Goal: Task Accomplishment & Management: Use online tool/utility

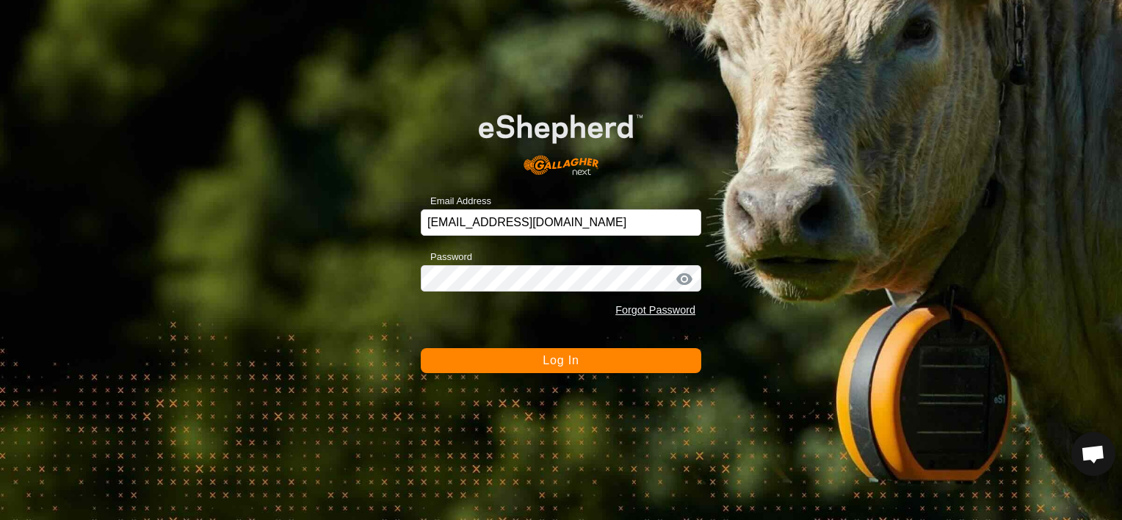
click at [573, 365] on span "Log In" at bounding box center [560, 360] width 36 height 12
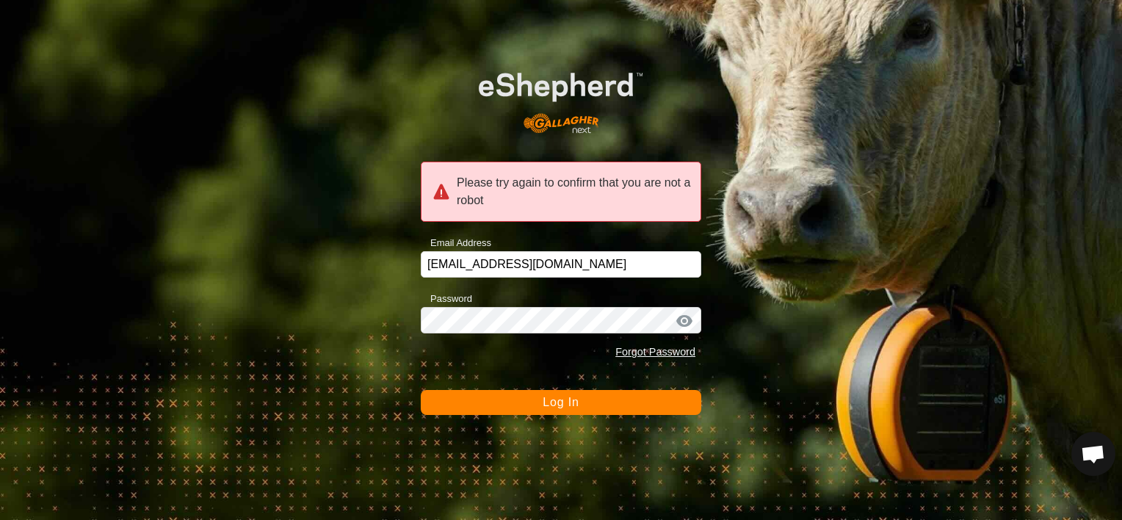
click at [555, 404] on span "Log In" at bounding box center [560, 402] width 36 height 12
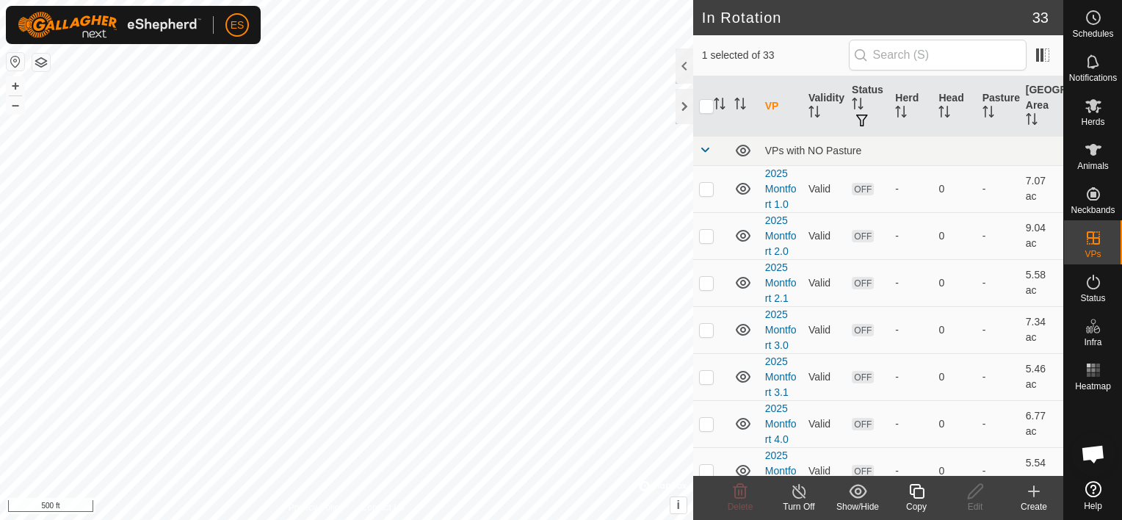
click at [920, 495] on icon at bounding box center [916, 491] width 18 height 18
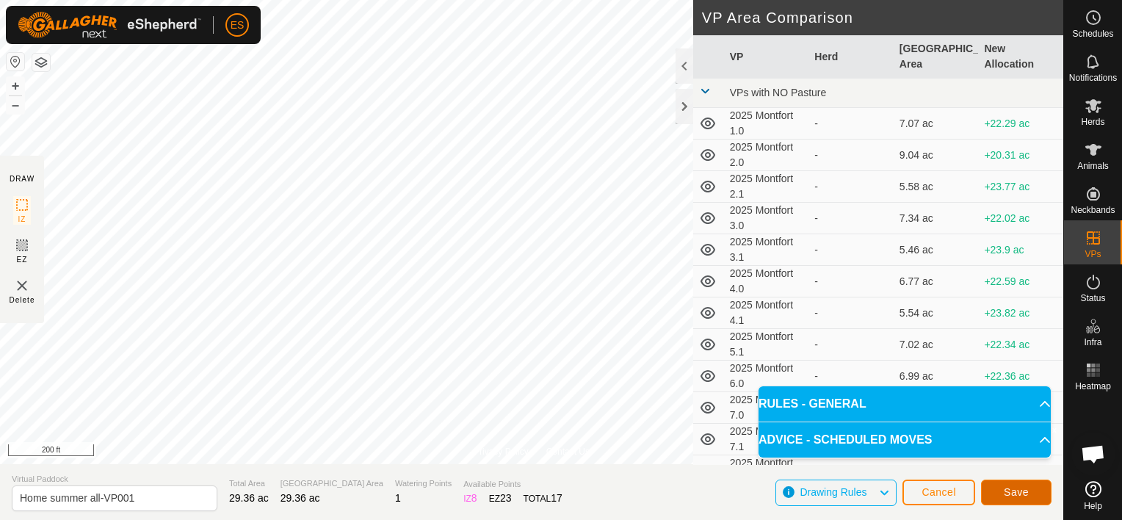
click at [1004, 490] on span "Save" at bounding box center [1015, 492] width 25 height 12
